Goal: Task Accomplishment & Management: Manage account settings

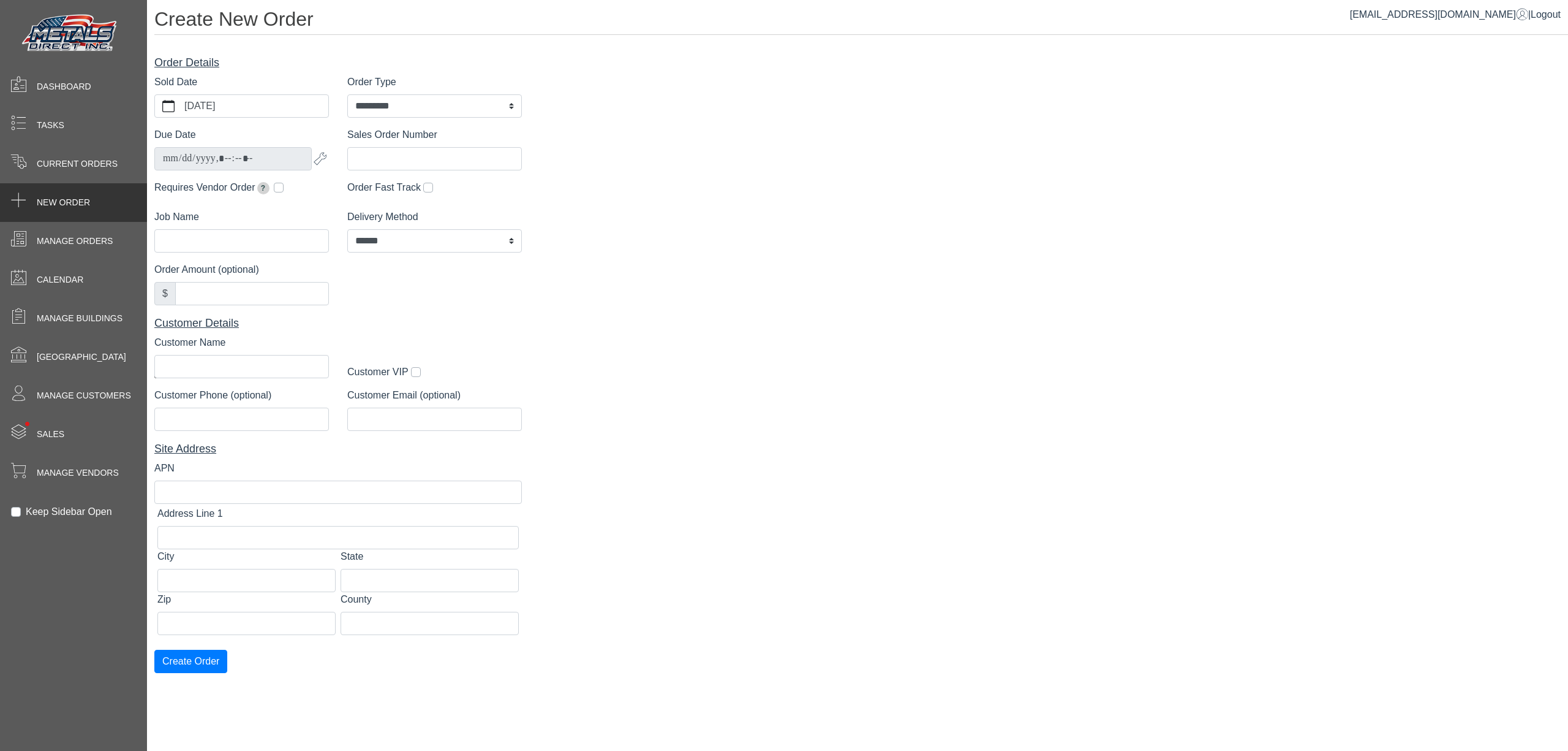
select select "*********"
select select "******"
click at [97, 167] on span "Current Orders" at bounding box center [78, 164] width 81 height 13
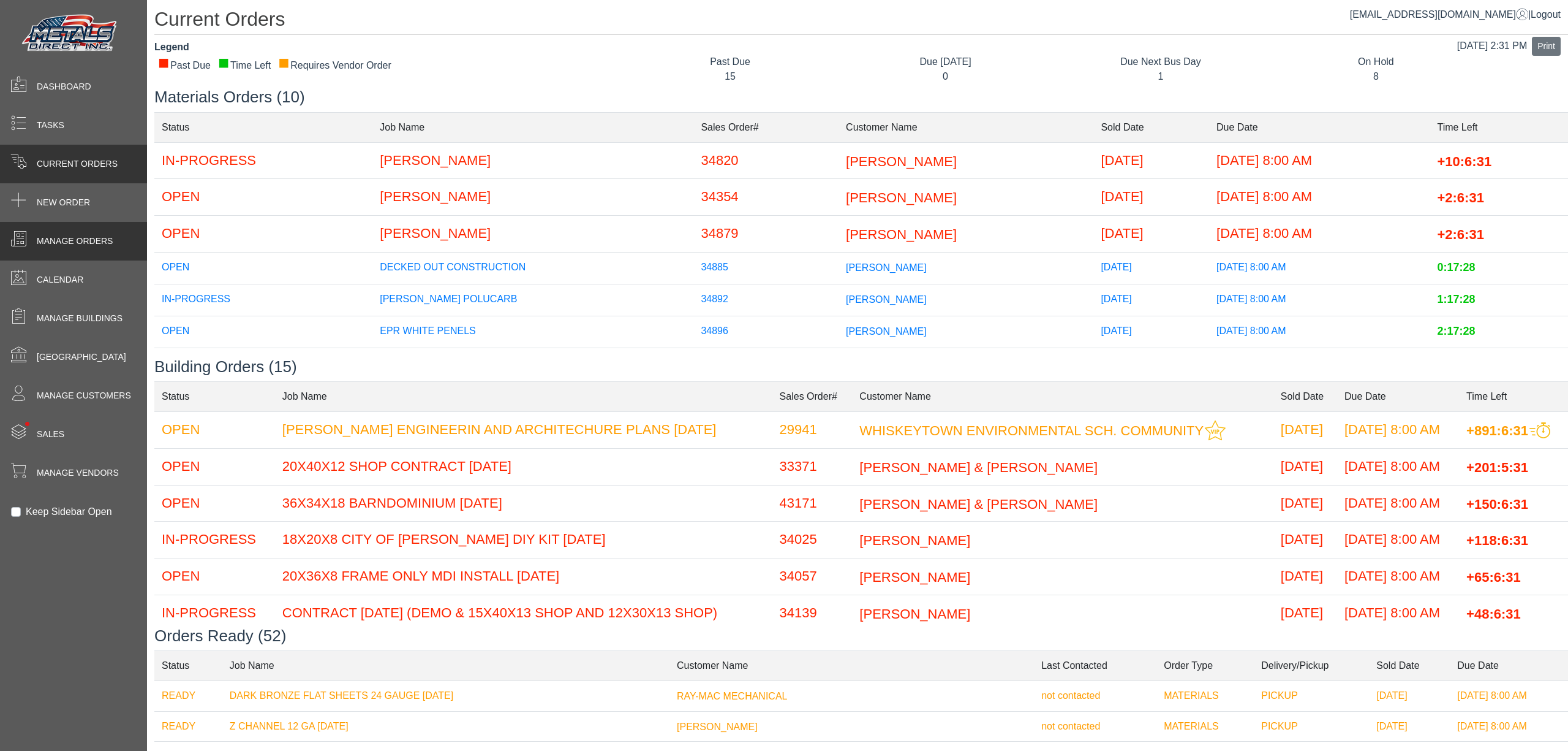
click at [52, 256] on div "Manage Orders" at bounding box center [73, 241] width 147 height 39
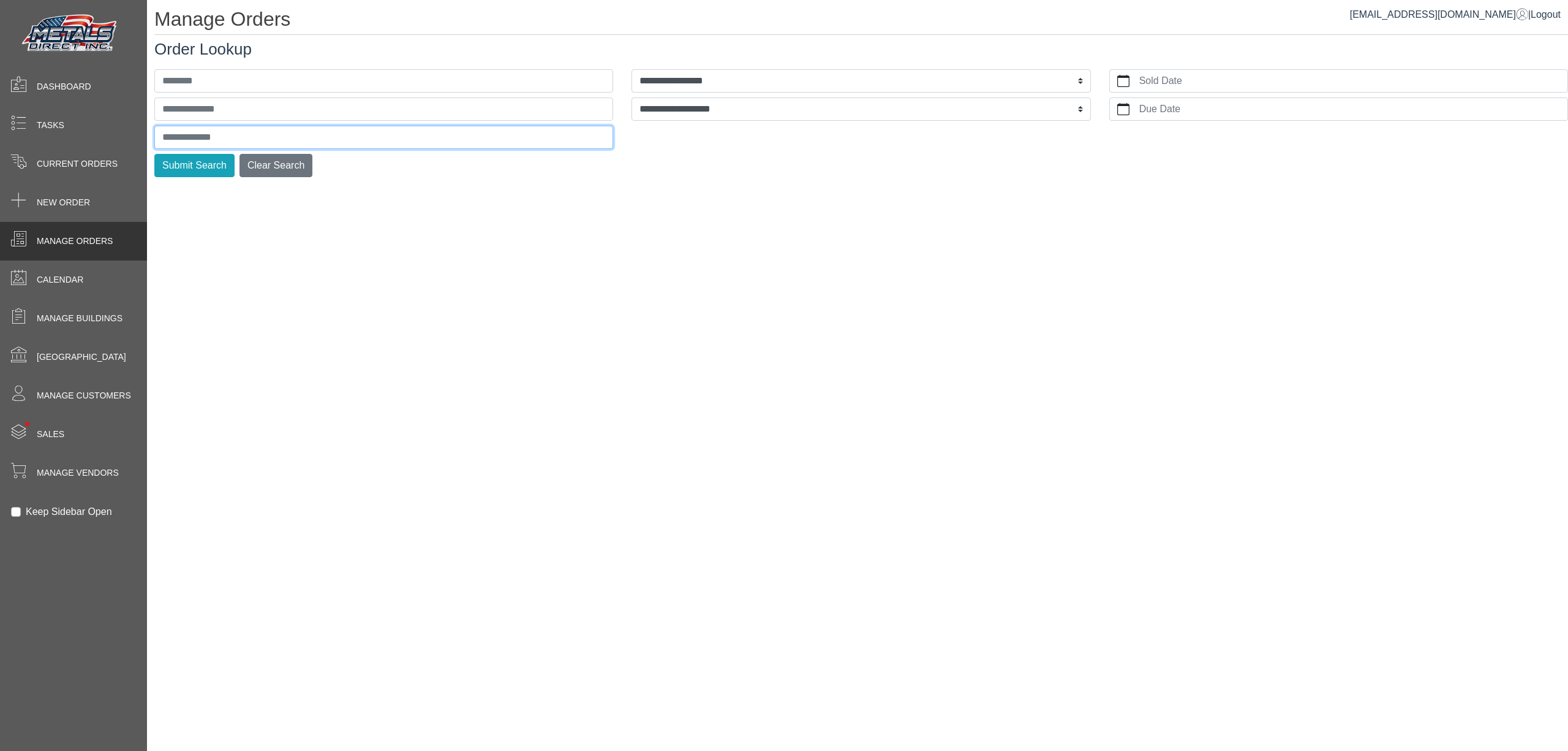
click at [184, 139] on input "text" at bounding box center [384, 137] width 459 height 23
click at [154, 154] on button "Submit Search" at bounding box center [194, 165] width 80 height 23
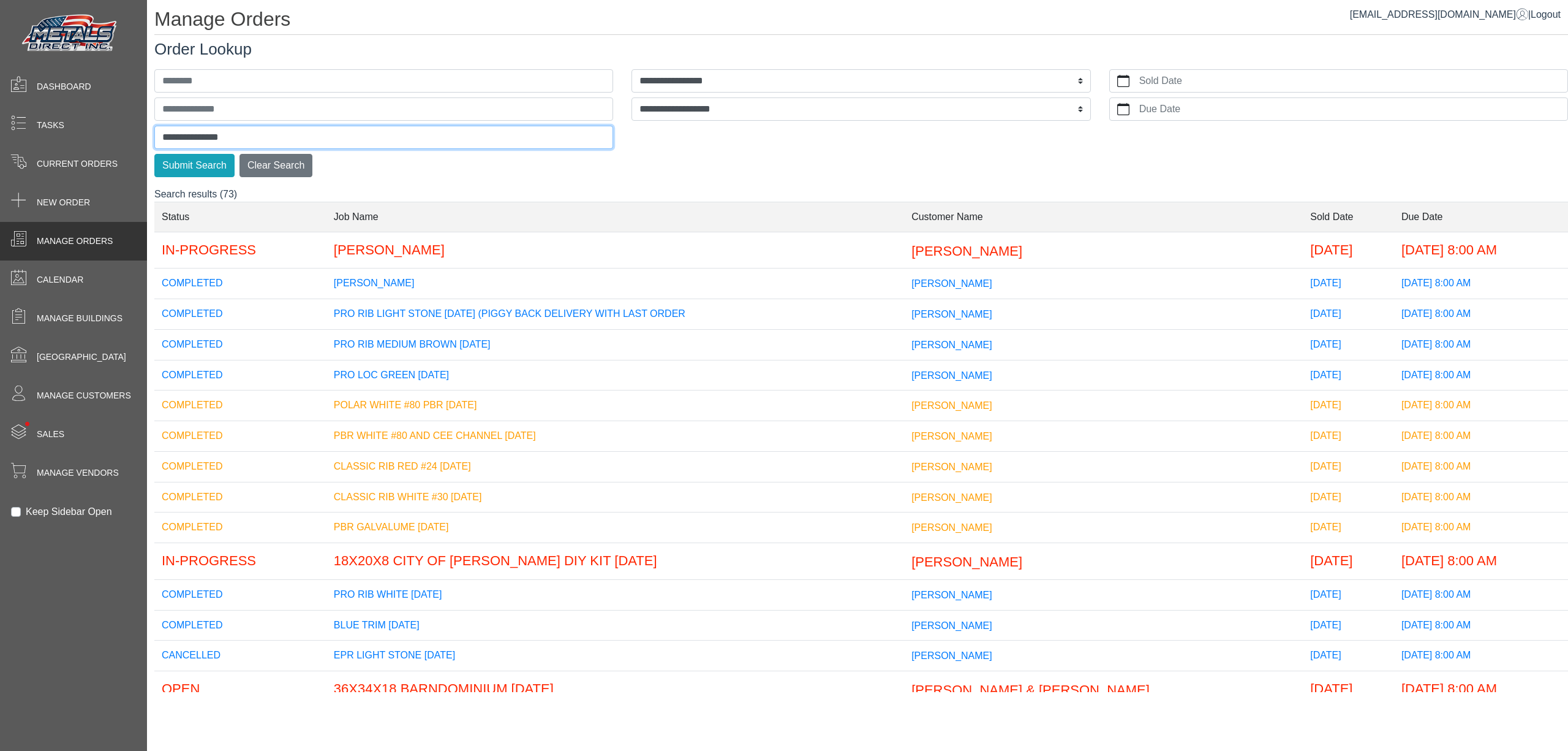
type input "**********"
click at [154, 154] on button "Submit Search" at bounding box center [194, 165] width 80 height 23
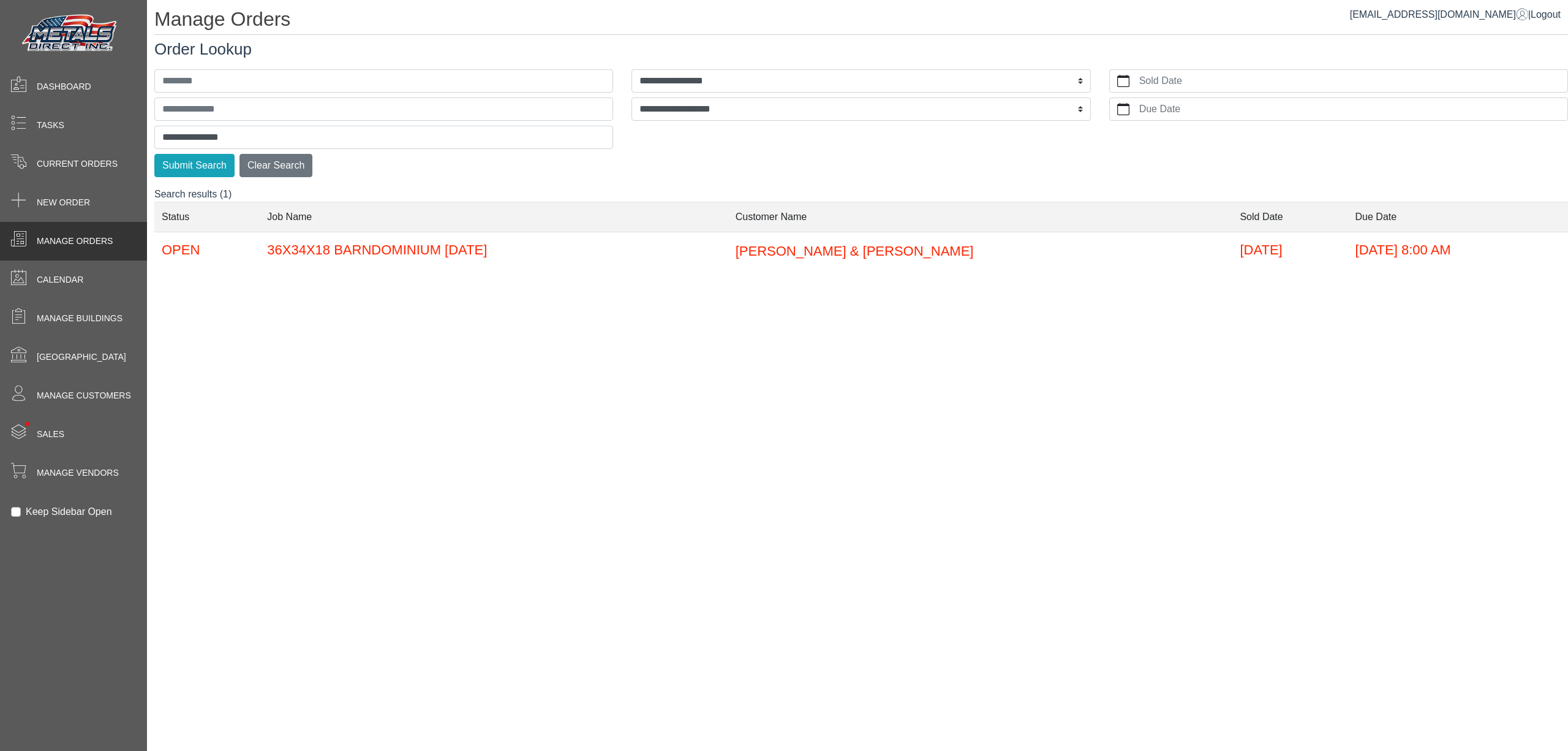
click at [420, 253] on td "36X34X18 BARNDOMINIUM [DATE]" at bounding box center [493, 250] width 468 height 36
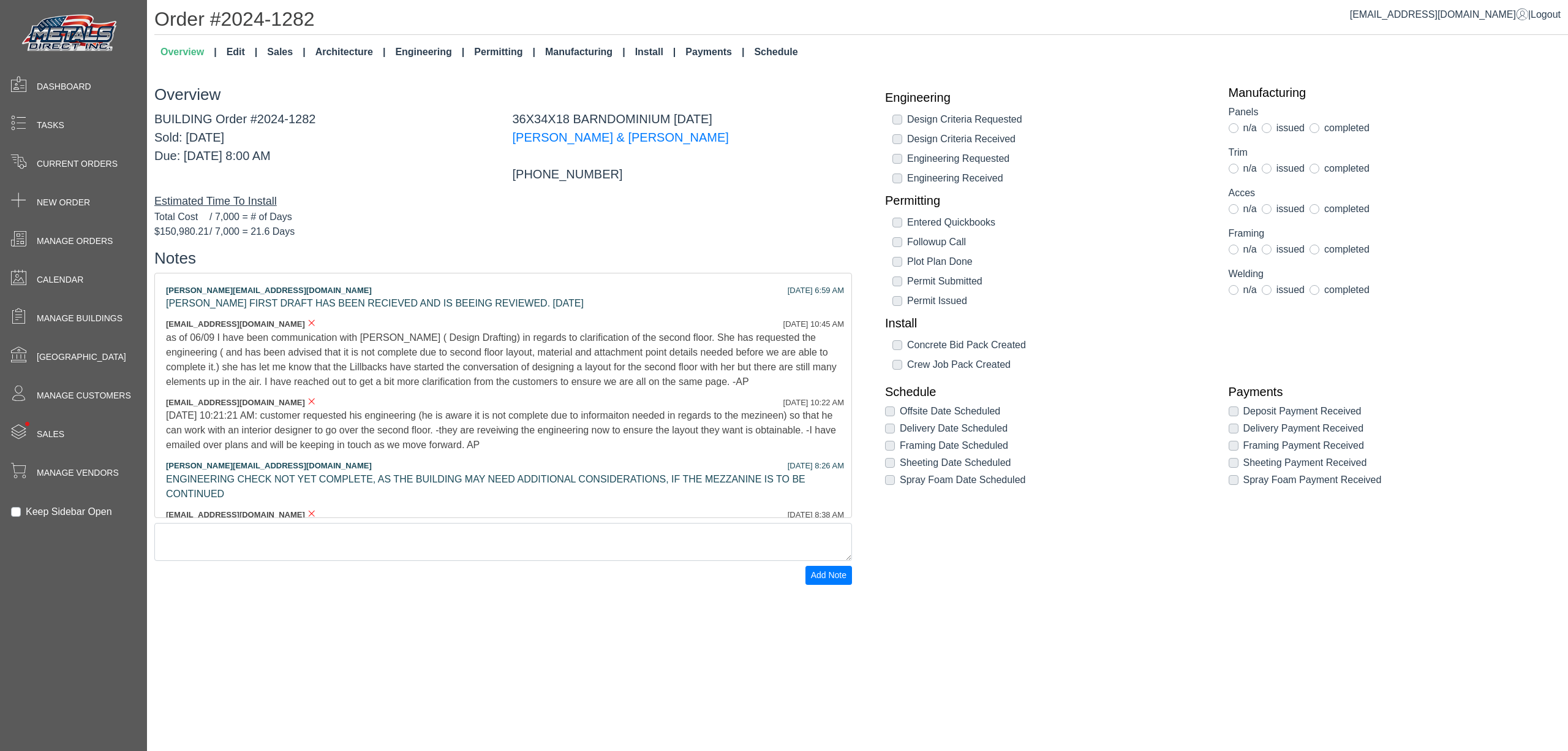
click at [415, 66] on div "Order #2024-1282 Overview Edit Sales Architecture Engineering Permitting Manufa…" at bounding box center [857, 295] width 1421 height 592
click at [365, 49] on link "Architecture" at bounding box center [350, 52] width 80 height 25
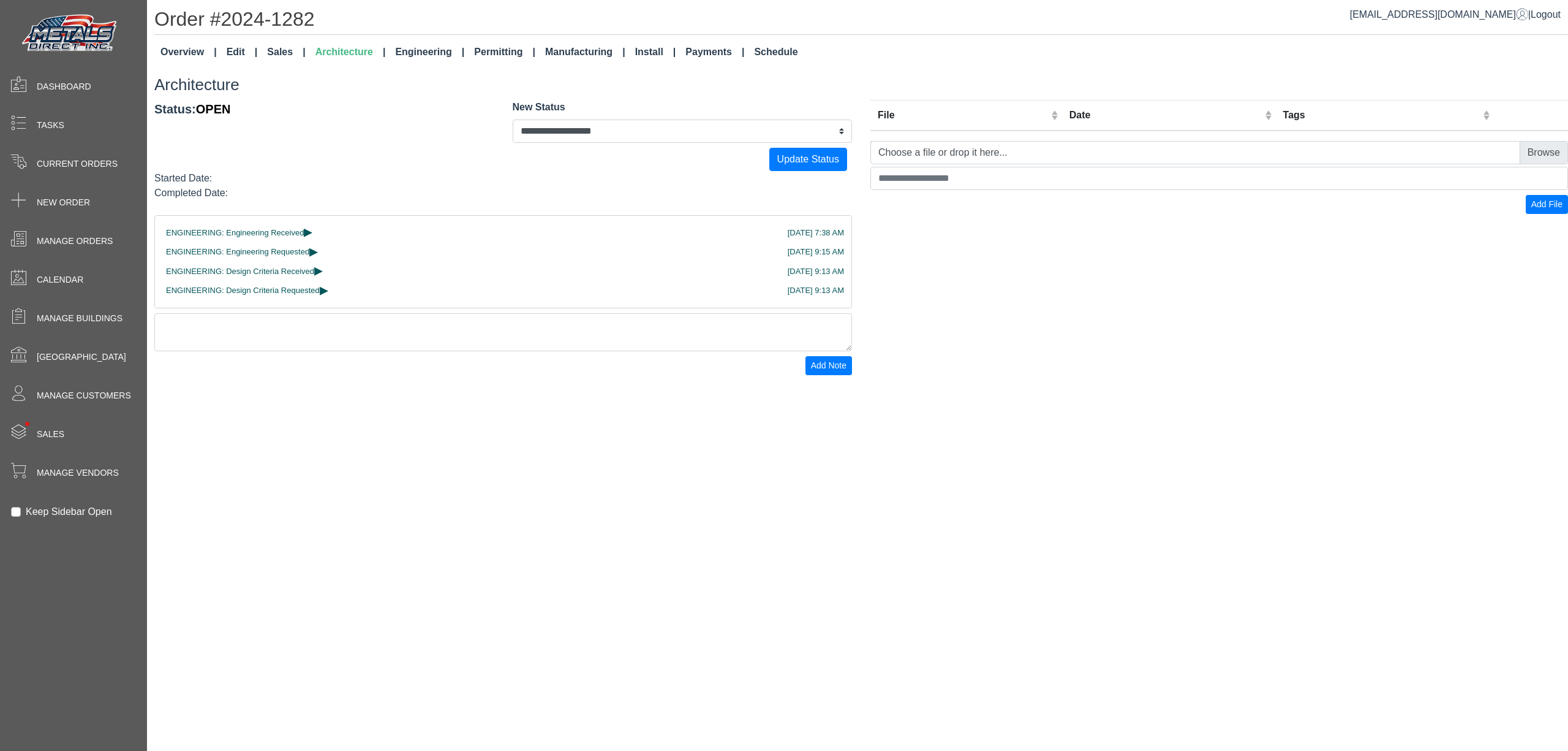
click at [1536, 154] on label "Choose a file or drop it here..." at bounding box center [1219, 153] width 698 height 23
click at [1536, 154] on input "Choose a file or drop it here..." at bounding box center [1219, 153] width 698 height 23
type input "**********"
click at [1538, 204] on span "Add File" at bounding box center [1547, 204] width 31 height 10
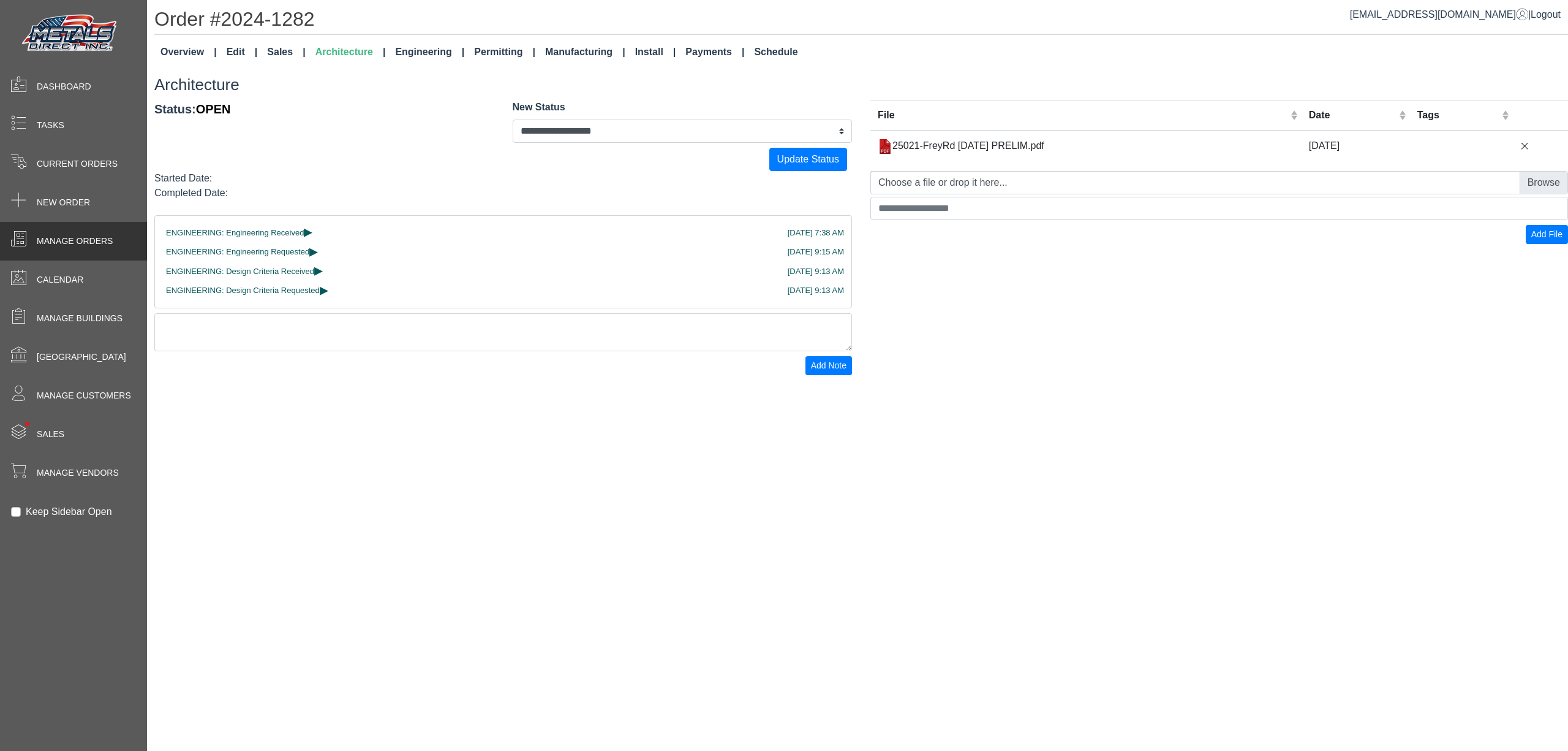
click at [111, 251] on div "Manage Orders" at bounding box center [73, 241] width 147 height 39
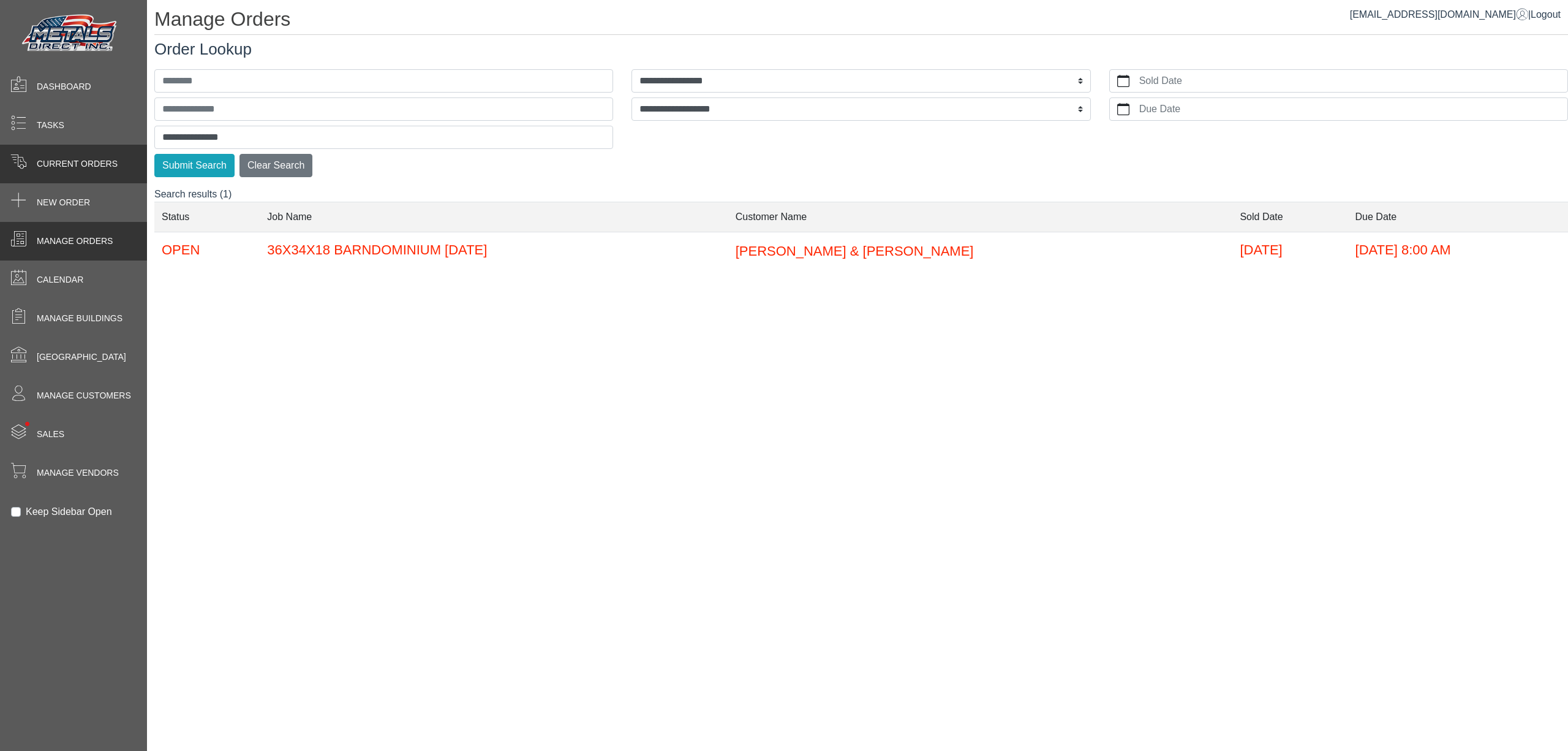
click at [61, 160] on span "Current Orders" at bounding box center [78, 164] width 81 height 13
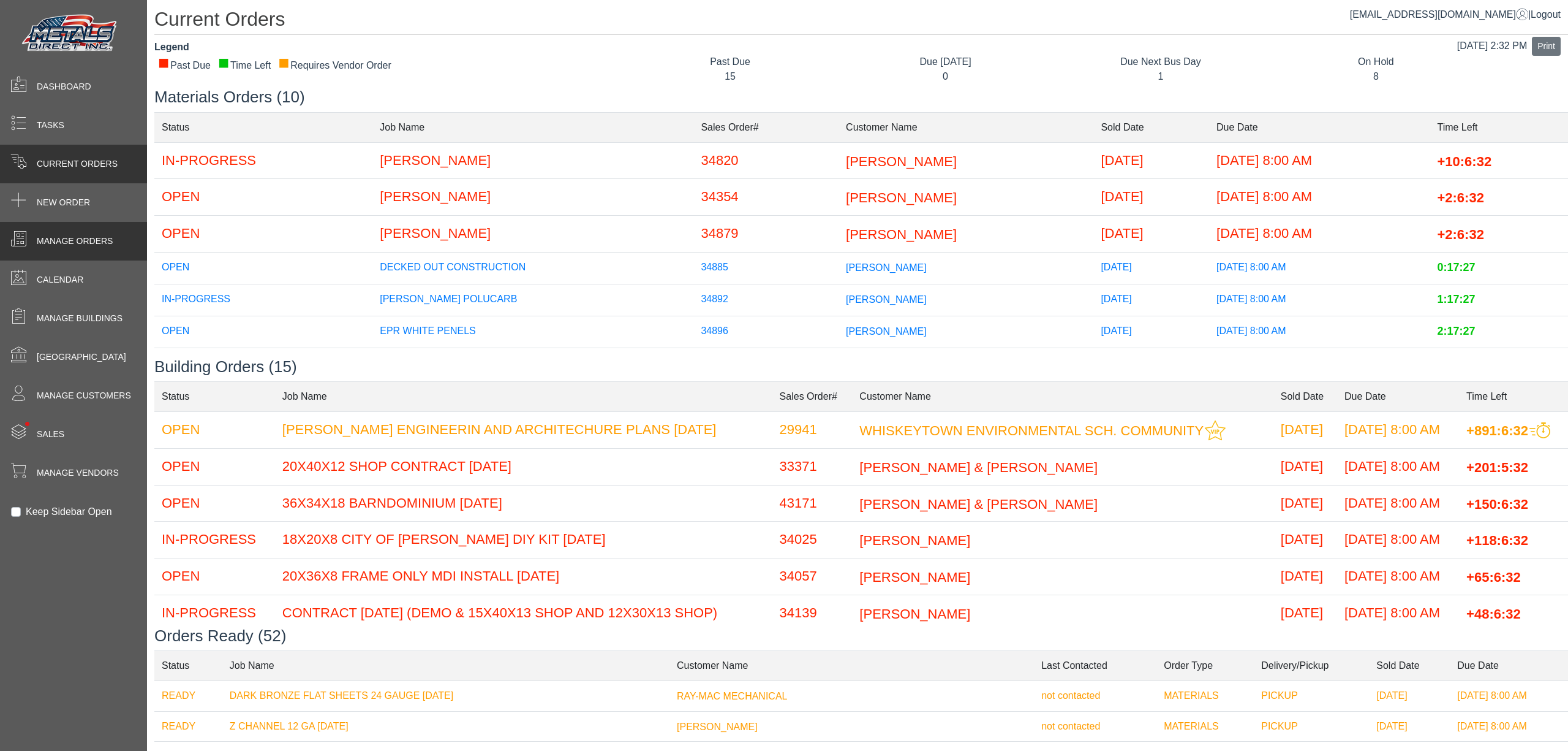
click at [106, 251] on div "Manage Orders" at bounding box center [73, 241] width 147 height 39
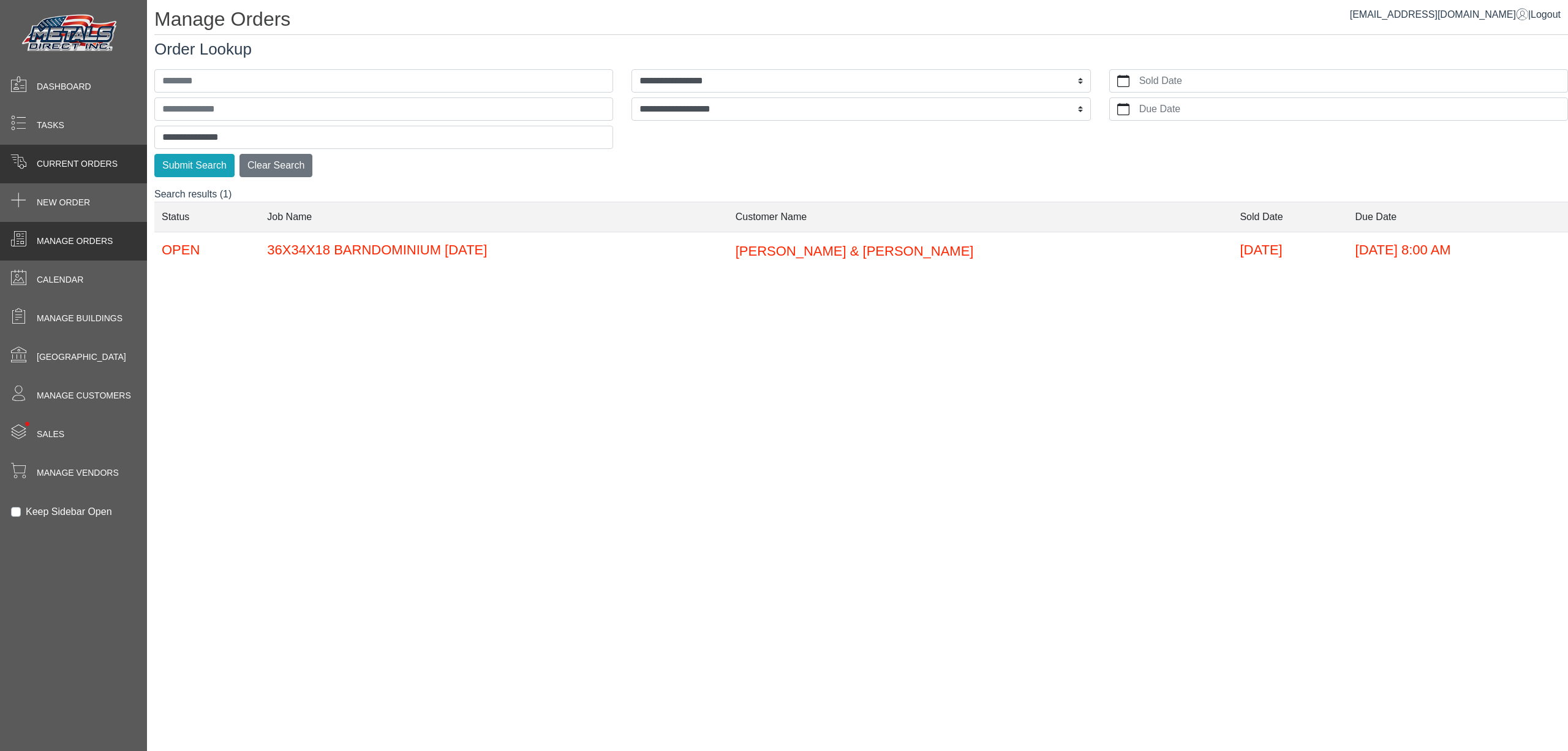
click at [122, 172] on div "Current Orders" at bounding box center [73, 163] width 147 height 39
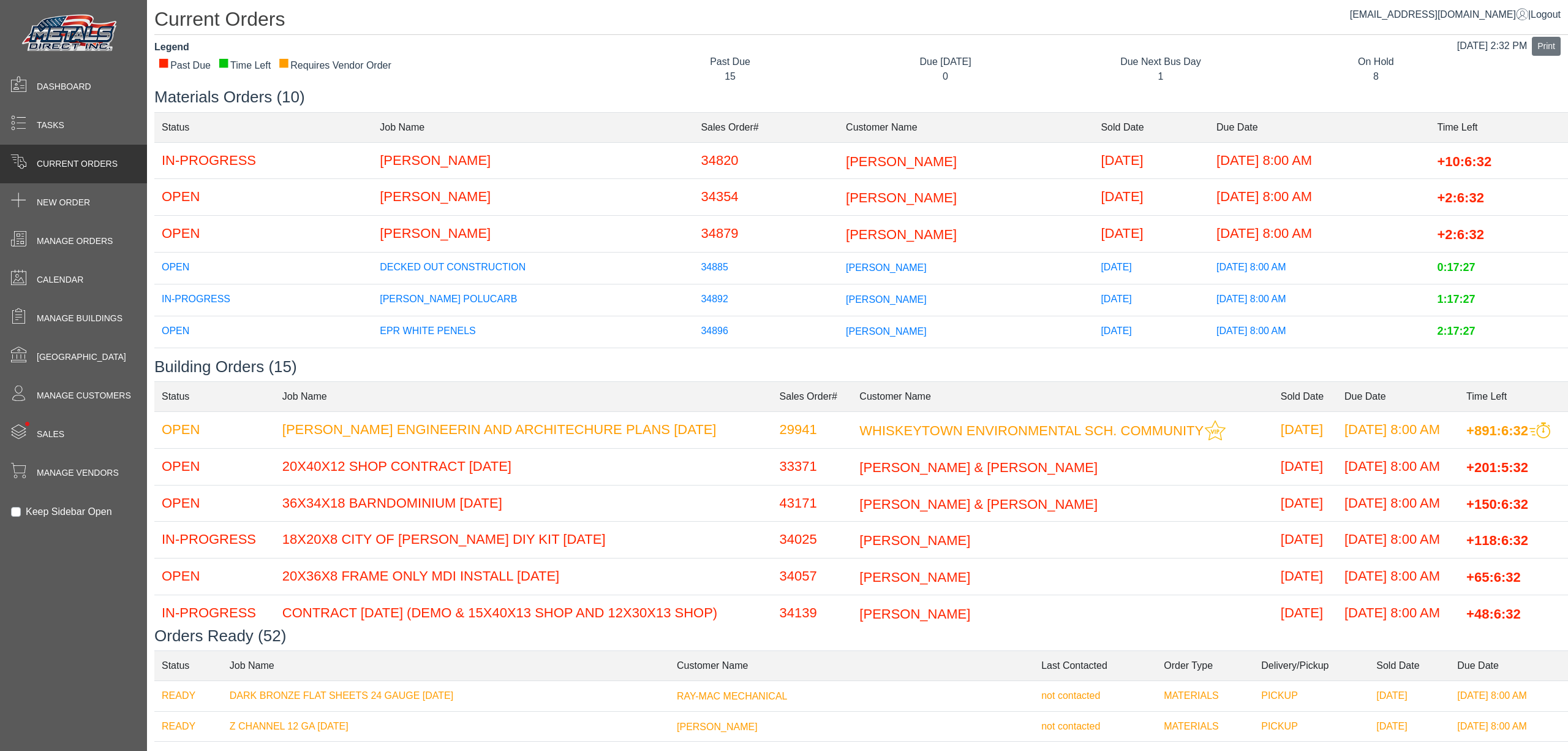
click at [920, 530] on td "[PERSON_NAME]" at bounding box center [1062, 540] width 421 height 37
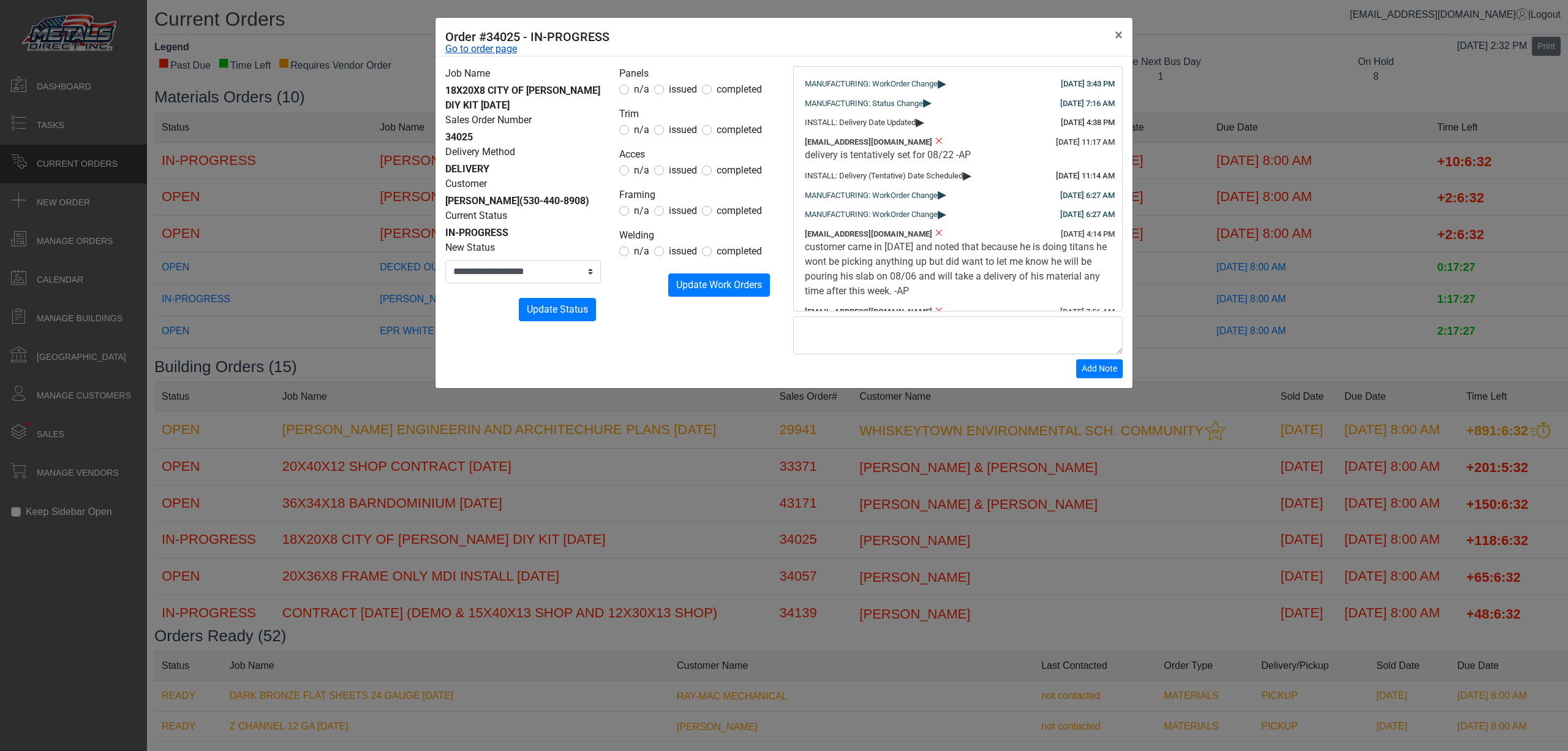
click at [512, 56] on link "Go to order page" at bounding box center [481, 49] width 72 height 15
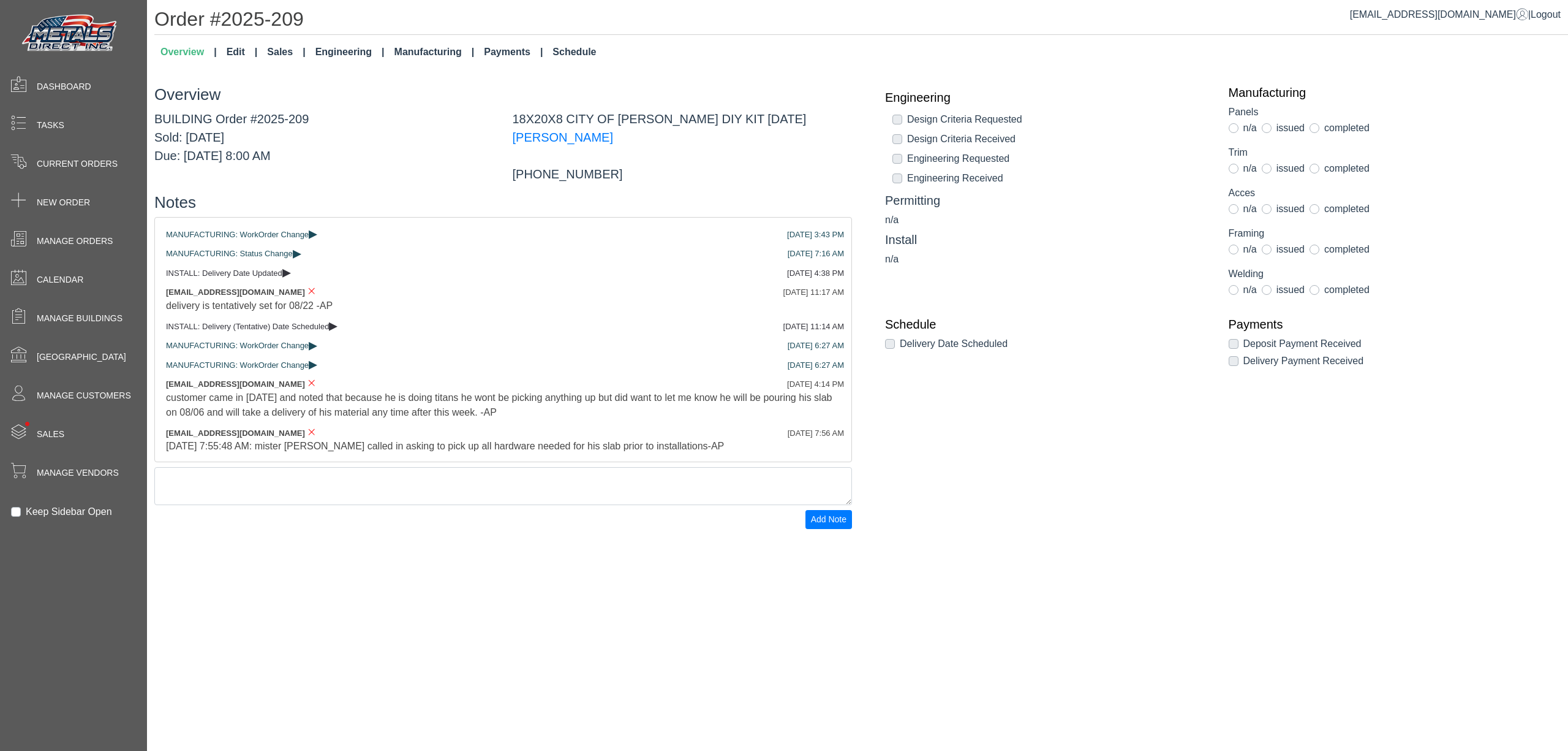
click at [432, 54] on link "Manufacturing" at bounding box center [434, 52] width 90 height 25
